Goal: Task Accomplishment & Management: Manage account settings

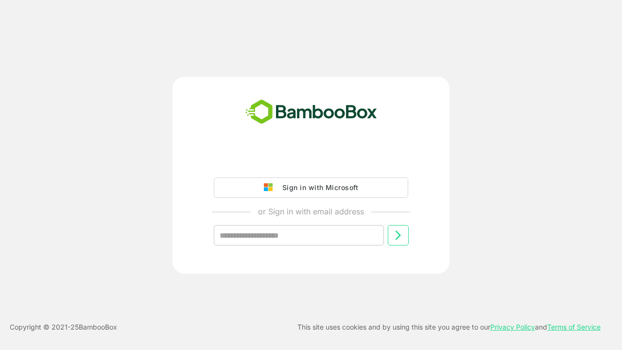
type input "**********"
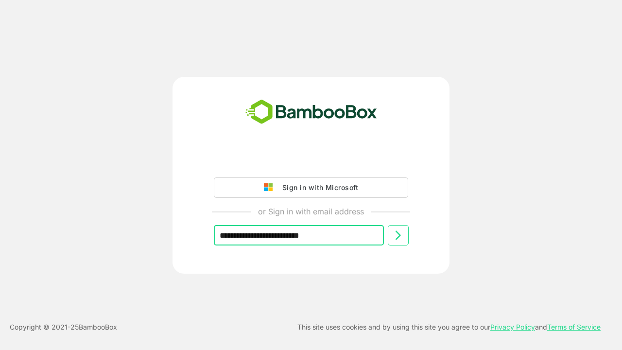
click at [398, 235] on icon at bounding box center [398, 235] width 12 height 12
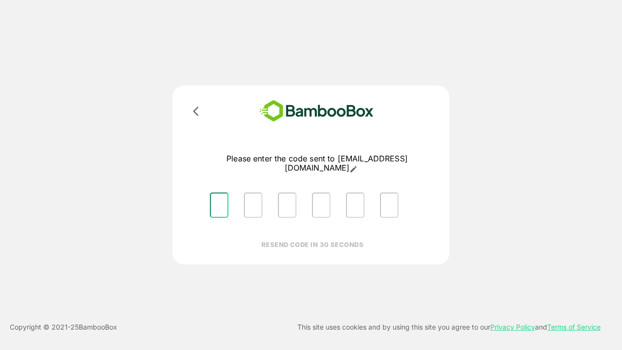
type input "*"
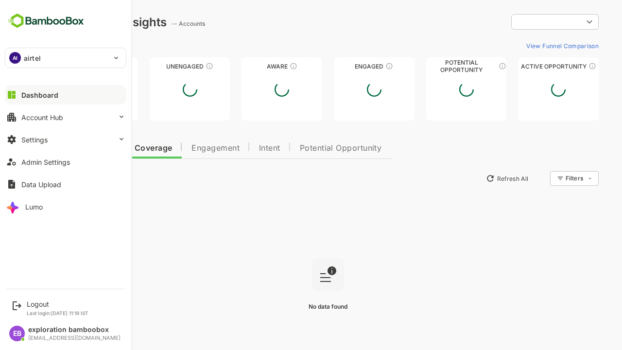
type input "**********"
